Goal: Information Seeking & Learning: Learn about a topic

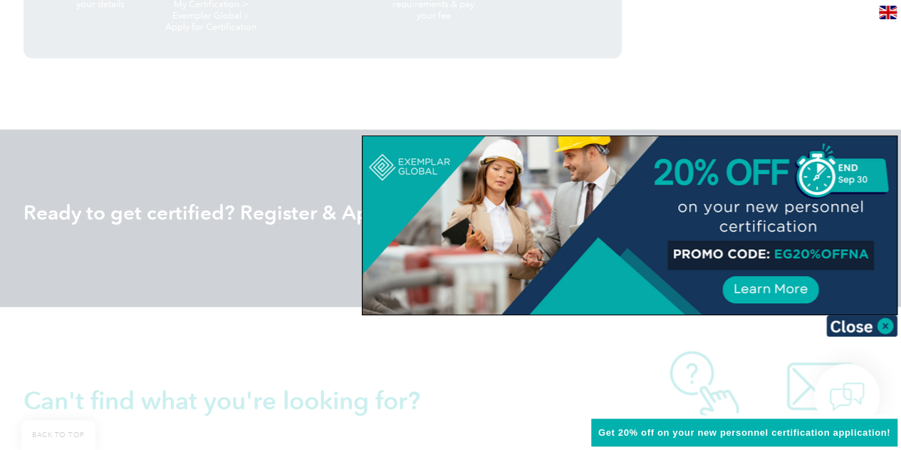
scroll to position [1751, 0]
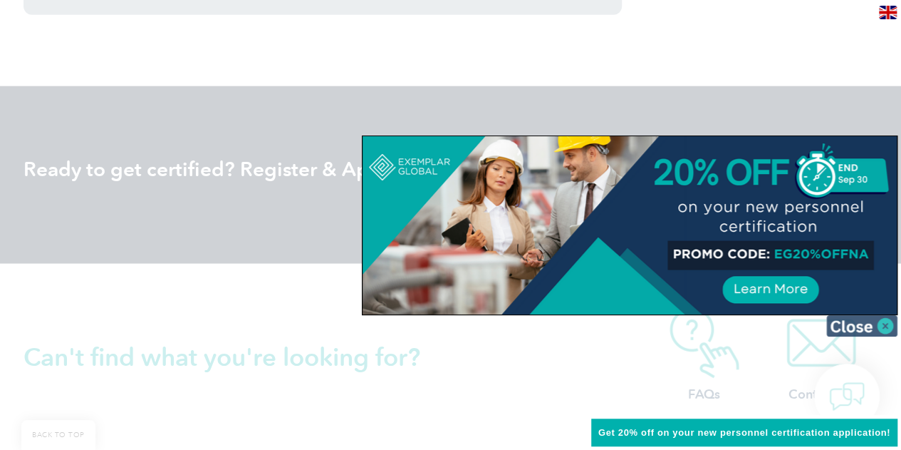
click at [882, 322] on img at bounding box center [862, 325] width 71 height 21
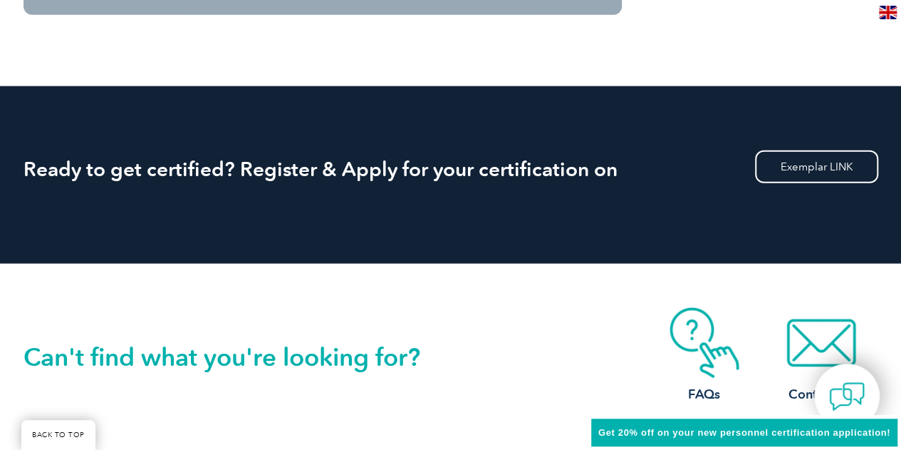
scroll to position [1996, 0]
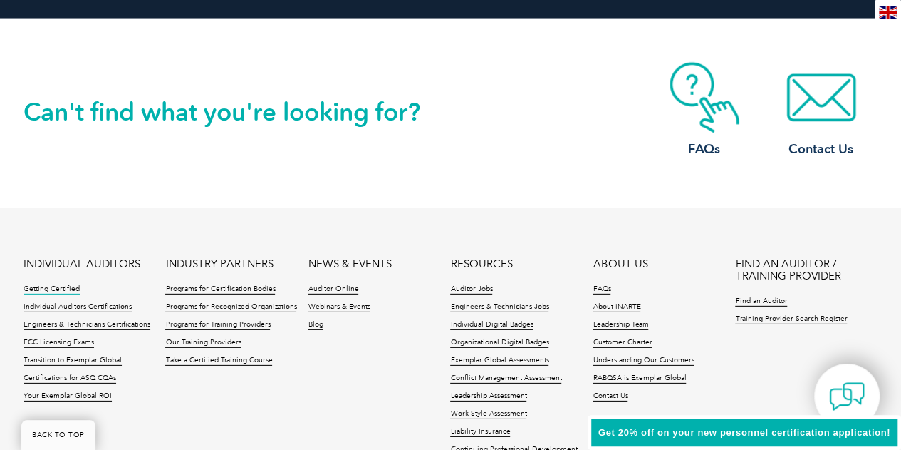
click at [61, 290] on link "Getting Certified" at bounding box center [52, 289] width 56 height 10
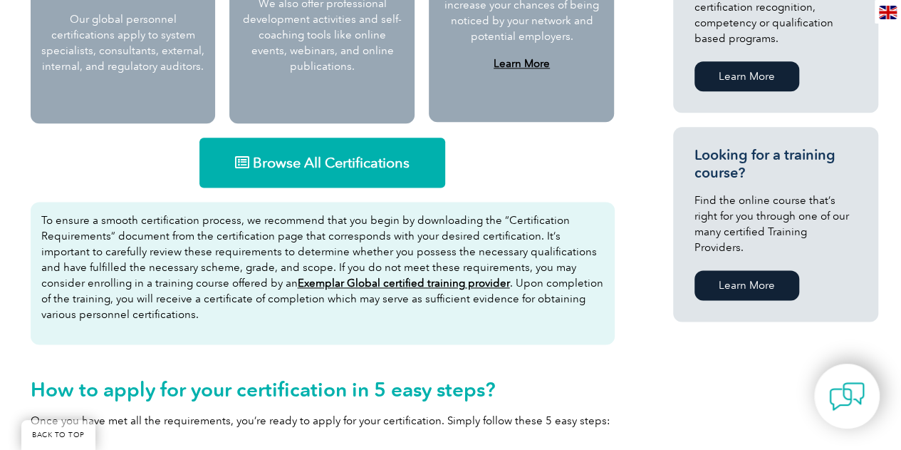
scroll to position [864, 0]
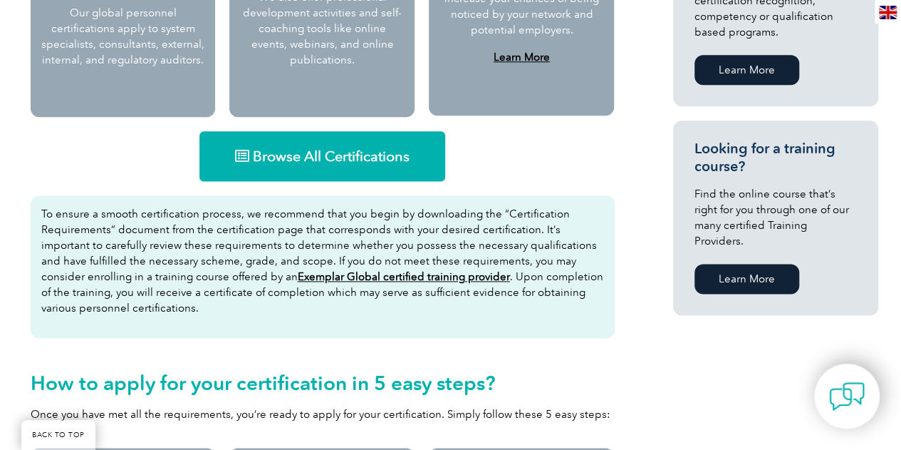
click at [411, 276] on u "Exemplar Global certified training provider" at bounding box center [404, 276] width 212 height 13
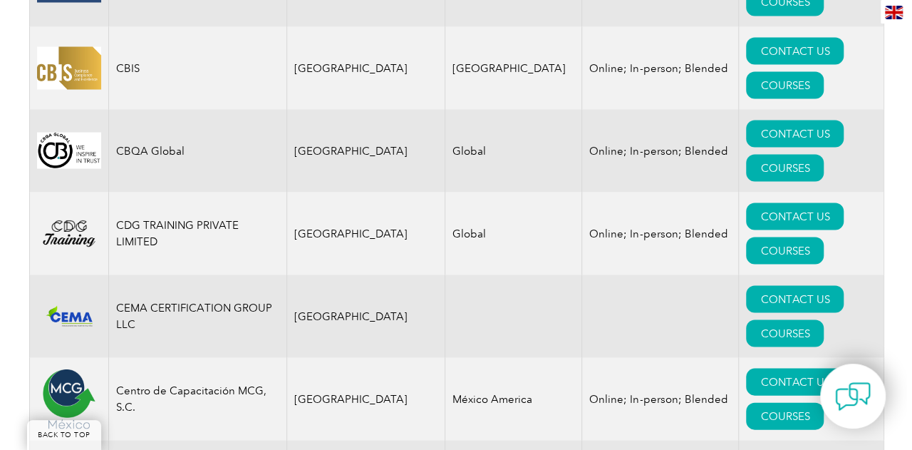
scroll to position [4399, 0]
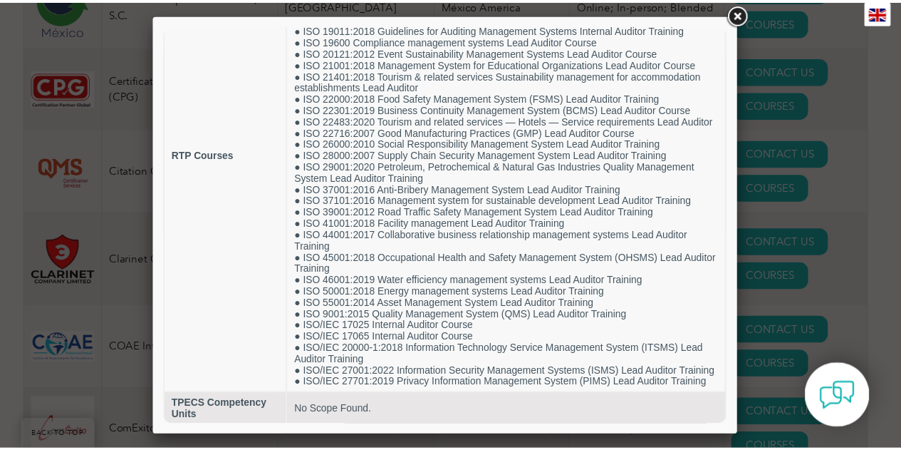
scroll to position [182, 0]
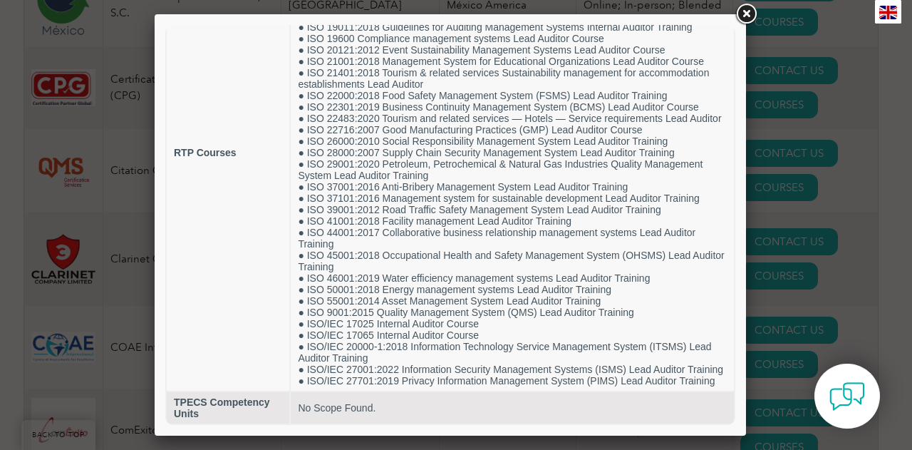
click at [741, 14] on link at bounding box center [746, 14] width 26 height 26
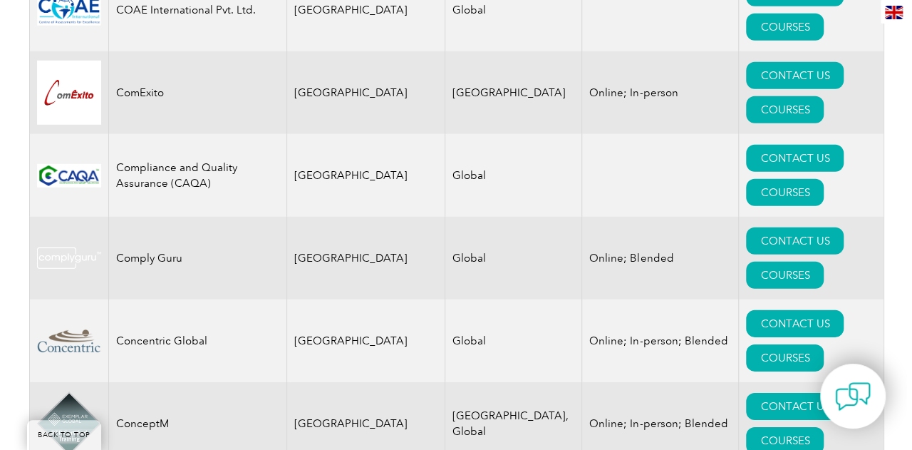
scroll to position [4741, 0]
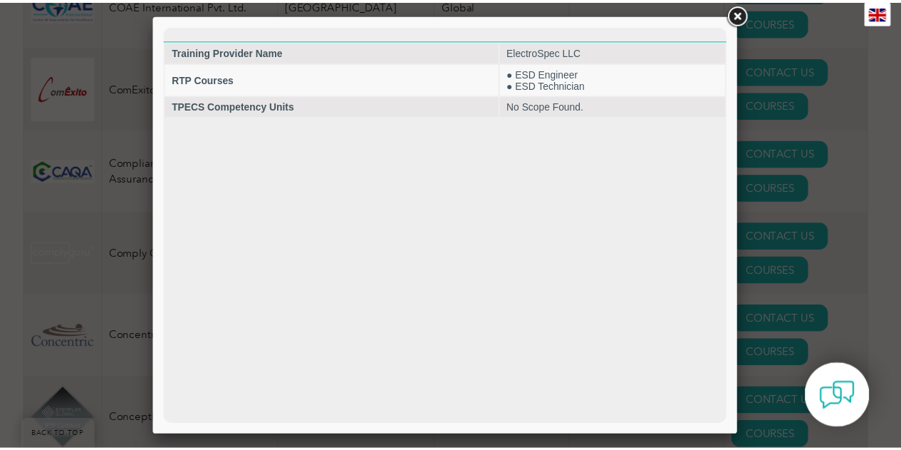
scroll to position [0, 0]
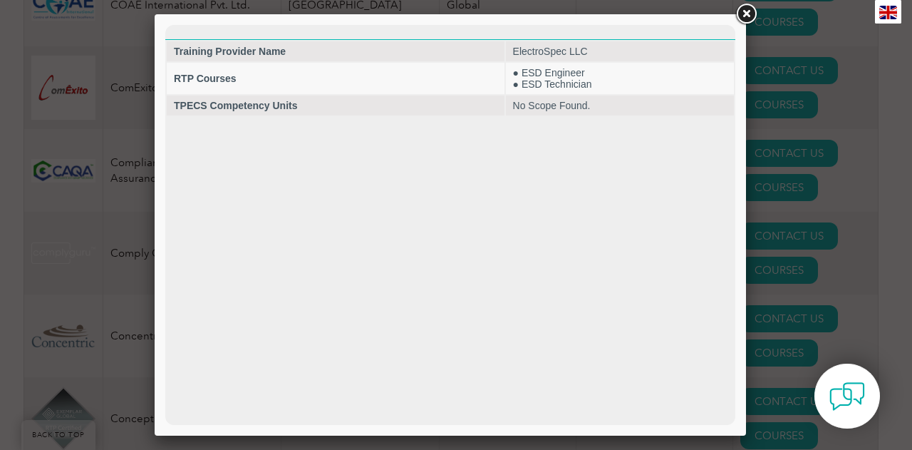
click at [753, 6] on link at bounding box center [746, 14] width 26 height 26
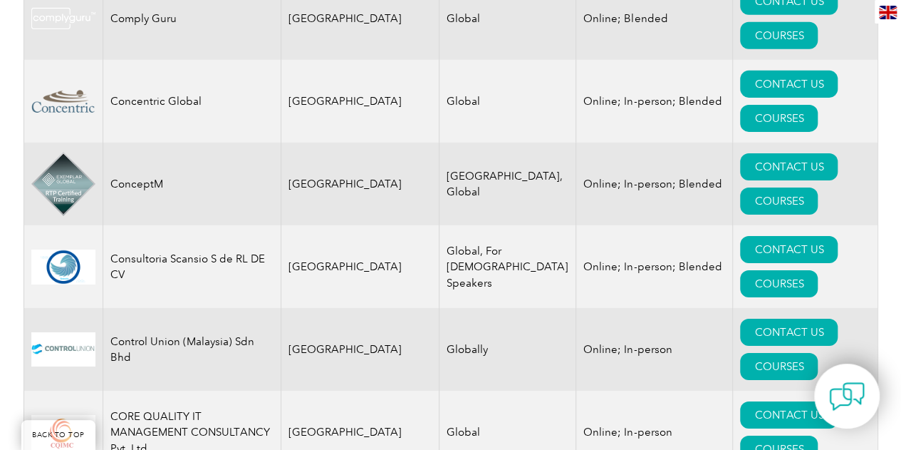
scroll to position [4998, 0]
